Goal: Answer question/provide support: Answer question/provide support

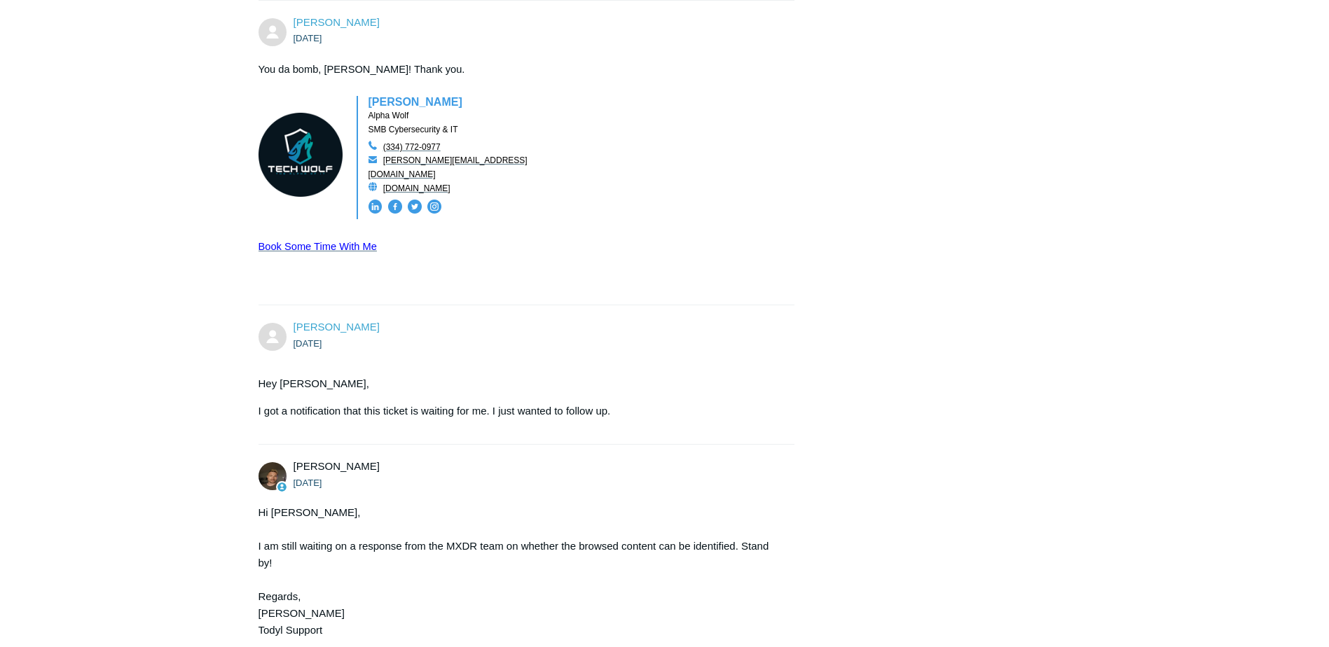
scroll to position [2469, 0]
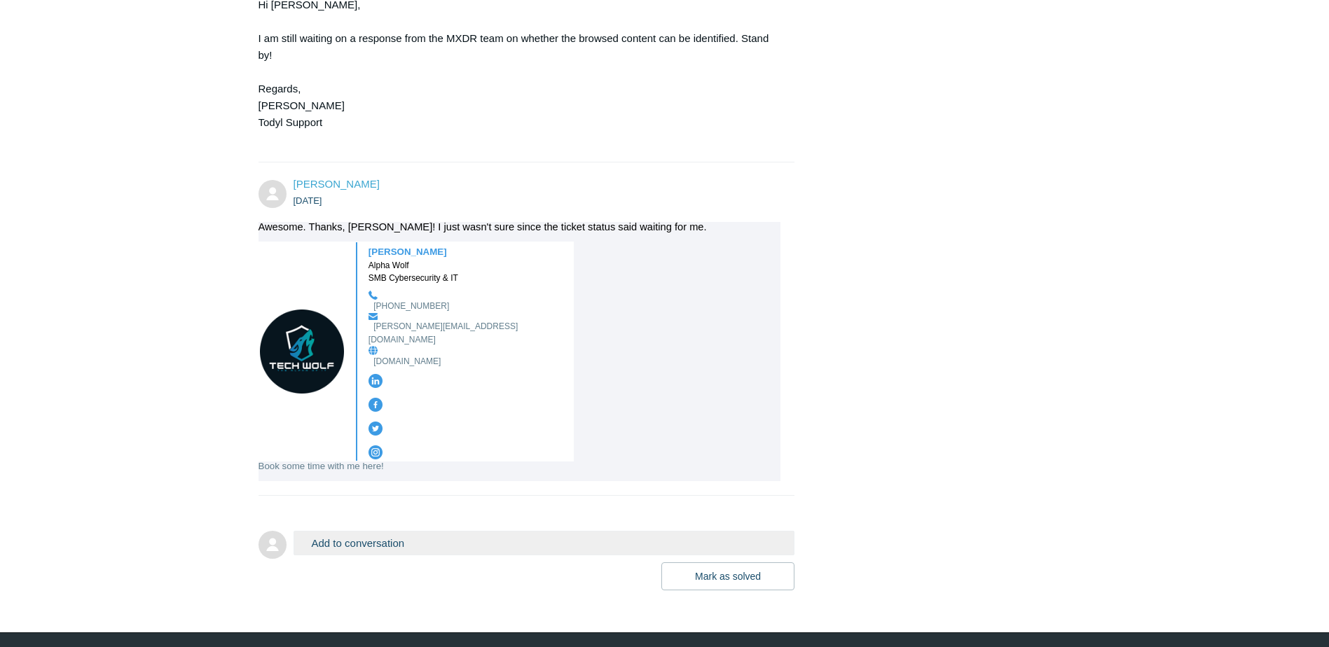
click at [418, 531] on button "Add to conversation" at bounding box center [545, 543] width 502 height 25
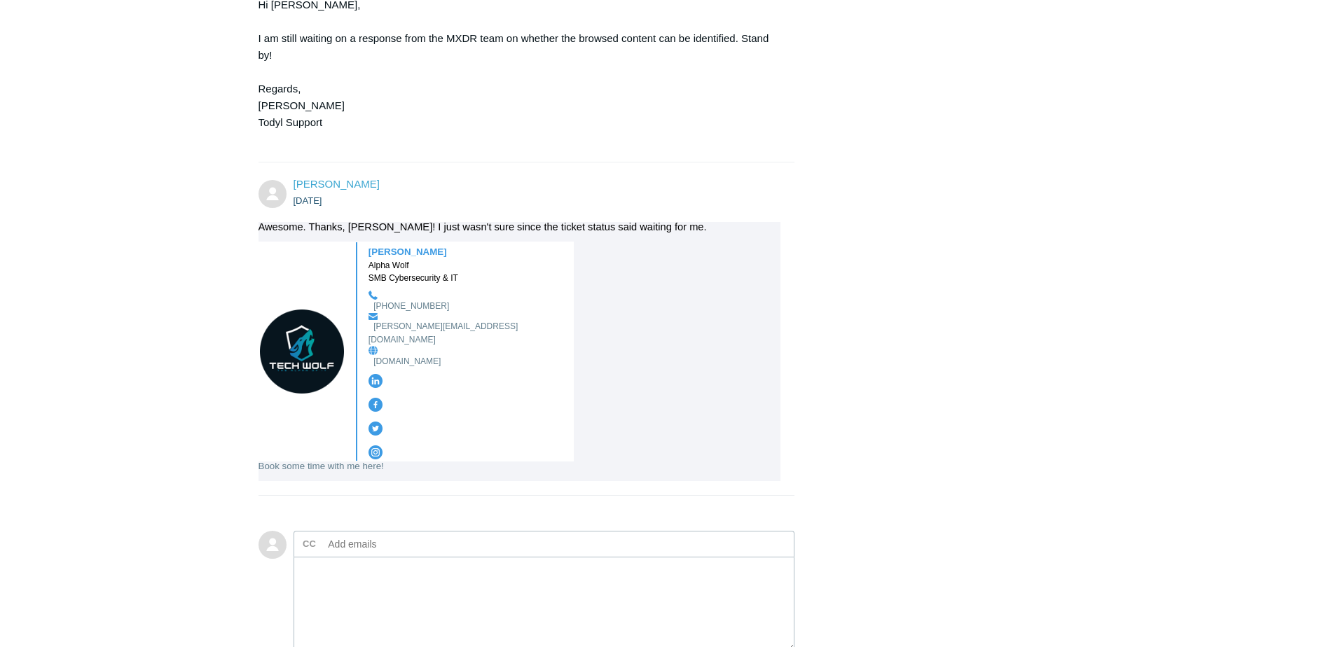
click at [418, 534] on input "text" at bounding box center [398, 544] width 151 height 21
click at [397, 557] on textarea "To enrich screen reader interactions, please activate Accessibility in Grammarl…" at bounding box center [545, 604] width 502 height 95
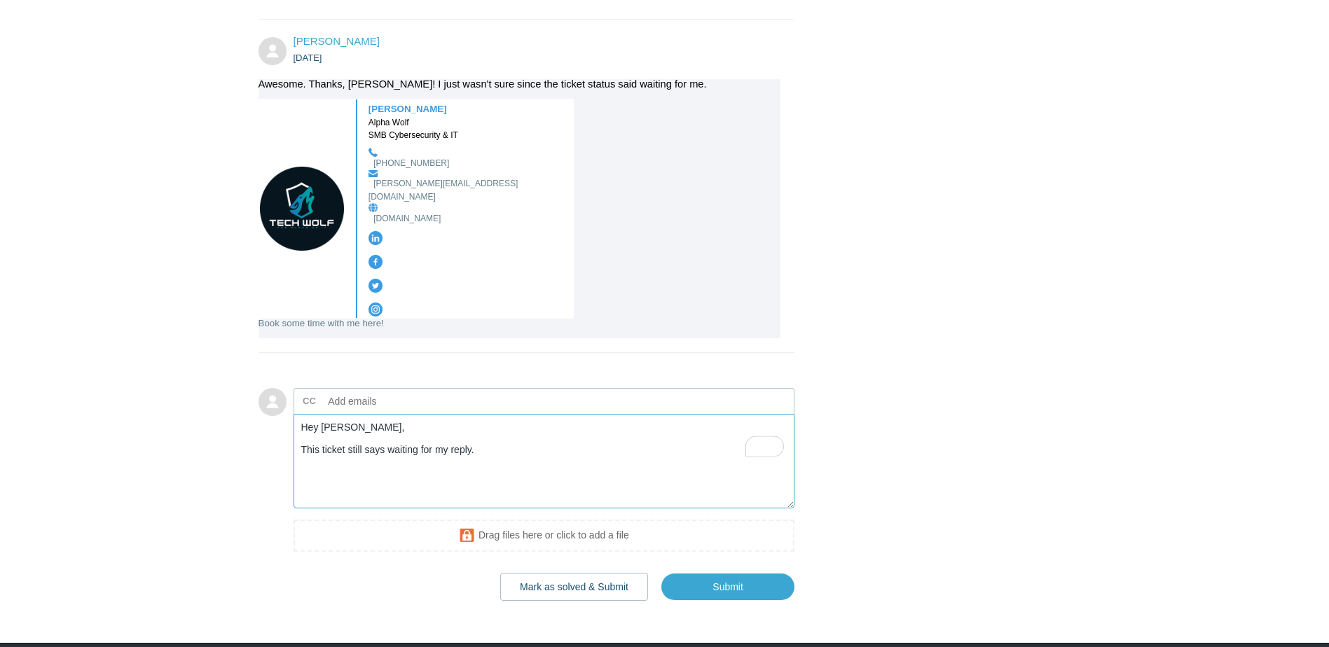
scroll to position [2623, 0]
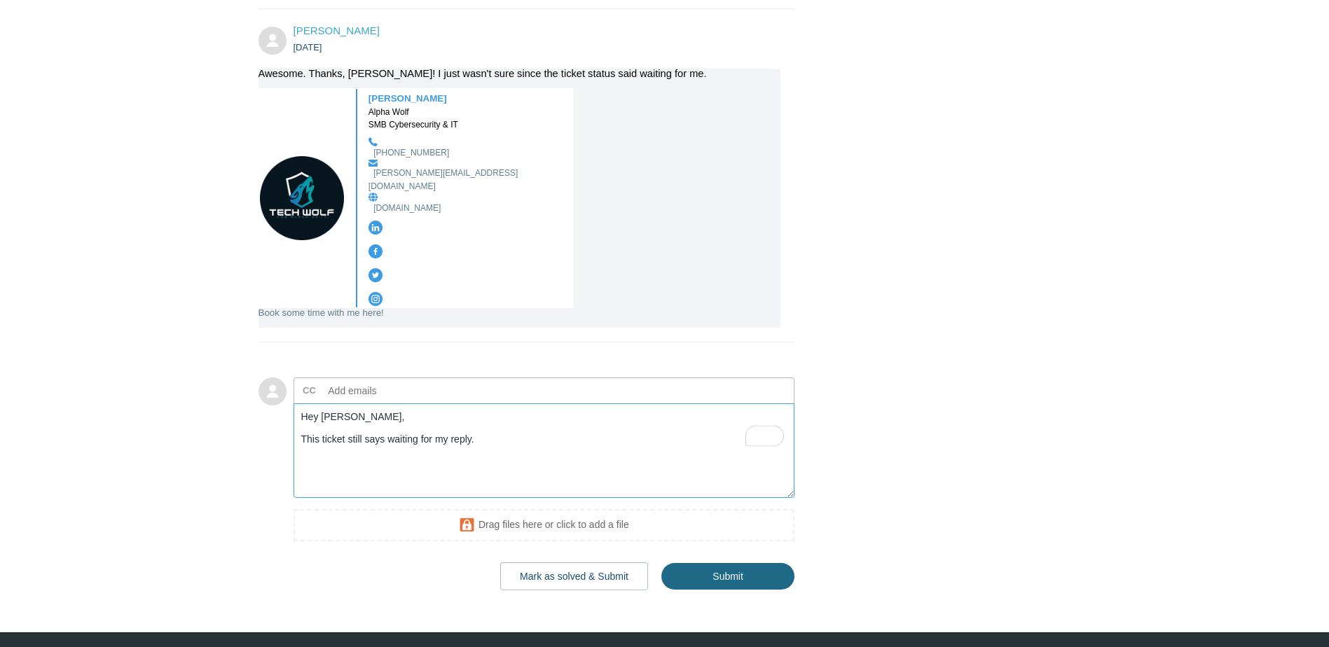
type textarea "Hey Andy, This ticket still says waiting for my reply."
click at [720, 563] on input "Submit" at bounding box center [727, 577] width 133 height 28
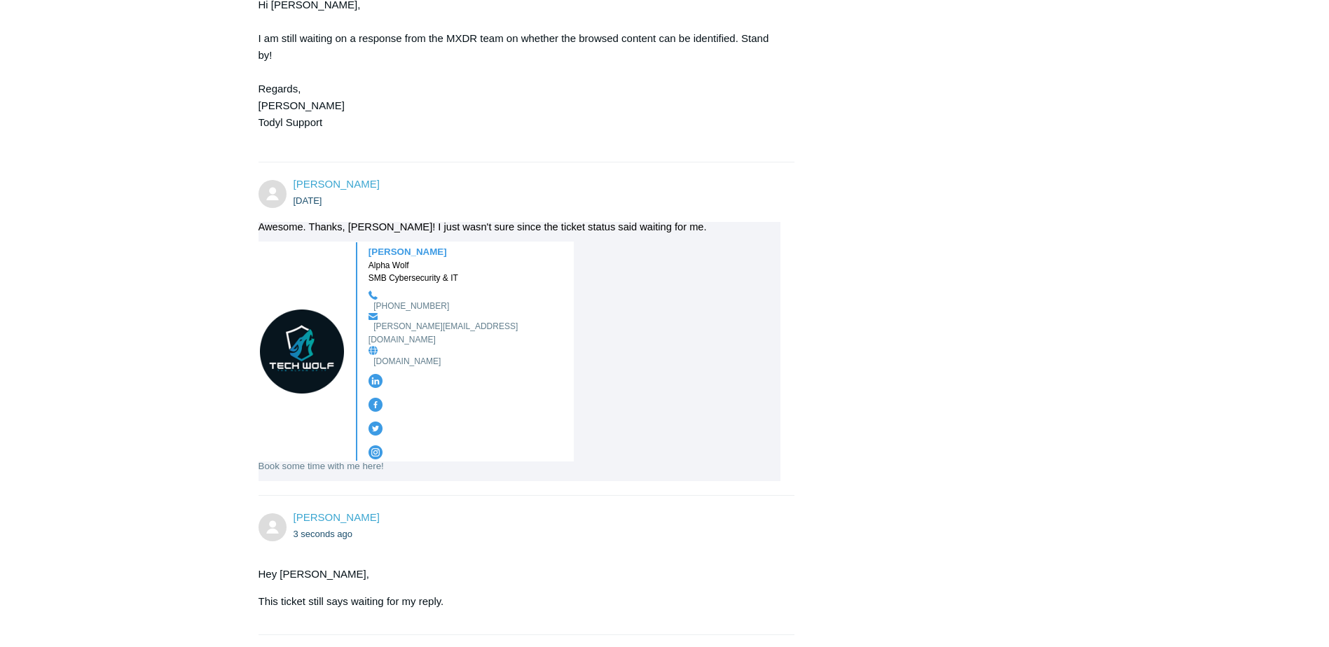
scroll to position [2469, 0]
